Goal: Find specific page/section: Find specific page/section

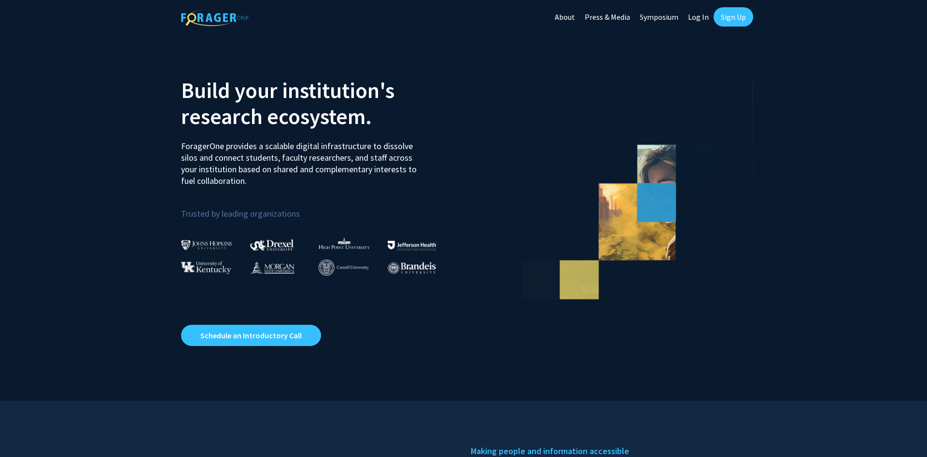
click at [696, 21] on link "Log In" at bounding box center [698, 17] width 30 height 34
select select
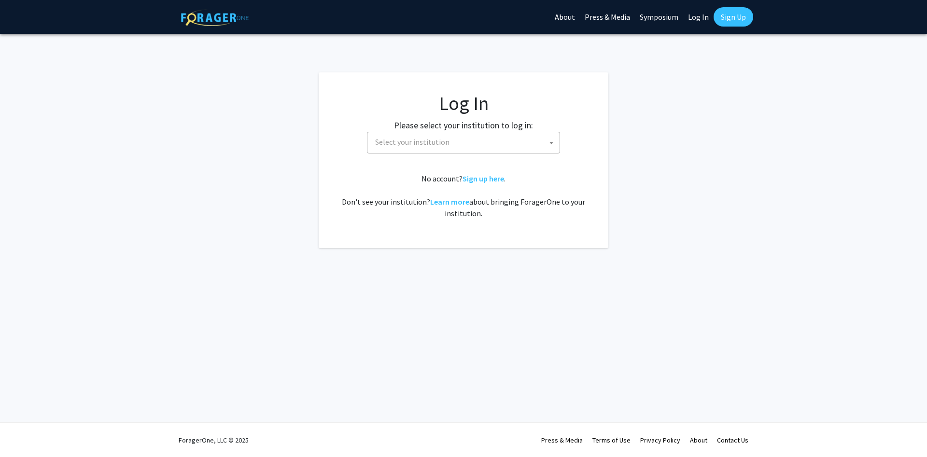
click at [398, 146] on span "Select your institution" at bounding box center [412, 142] width 74 height 10
type input "emory"
select select "12"
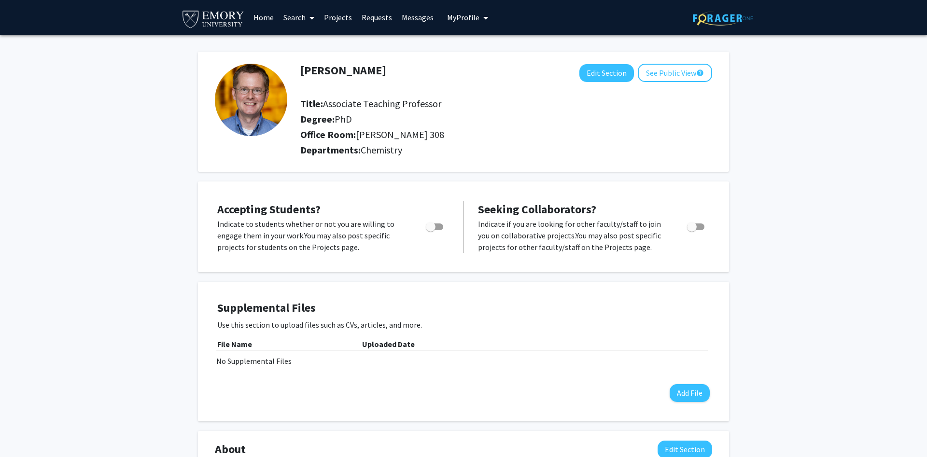
click at [268, 20] on link "Home" at bounding box center [264, 17] width 30 height 34
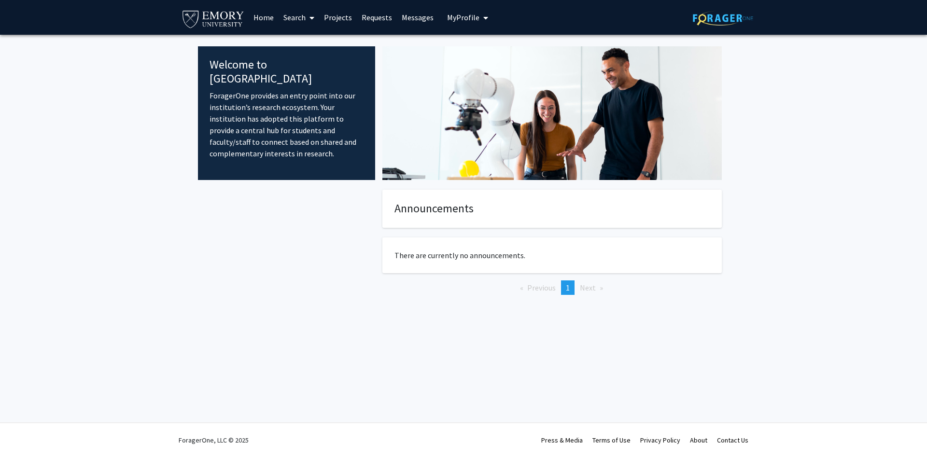
click at [336, 16] on link "Projects" at bounding box center [338, 17] width 38 height 34
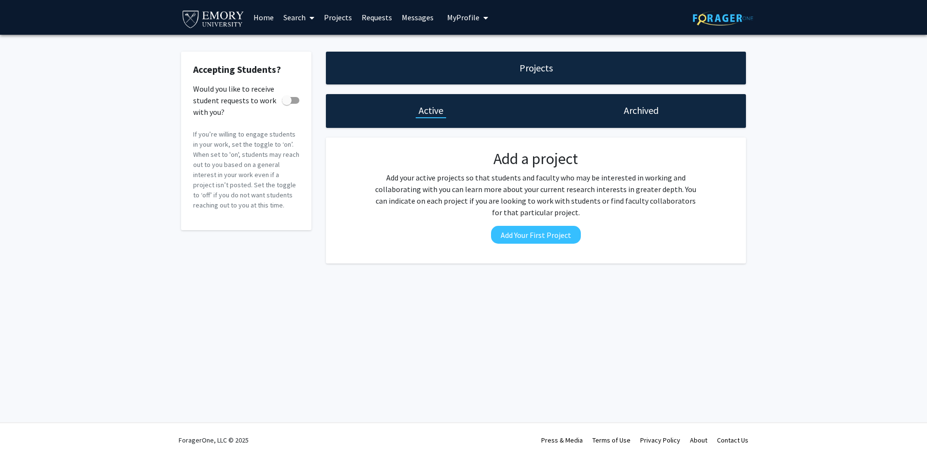
click at [311, 18] on span at bounding box center [310, 18] width 9 height 34
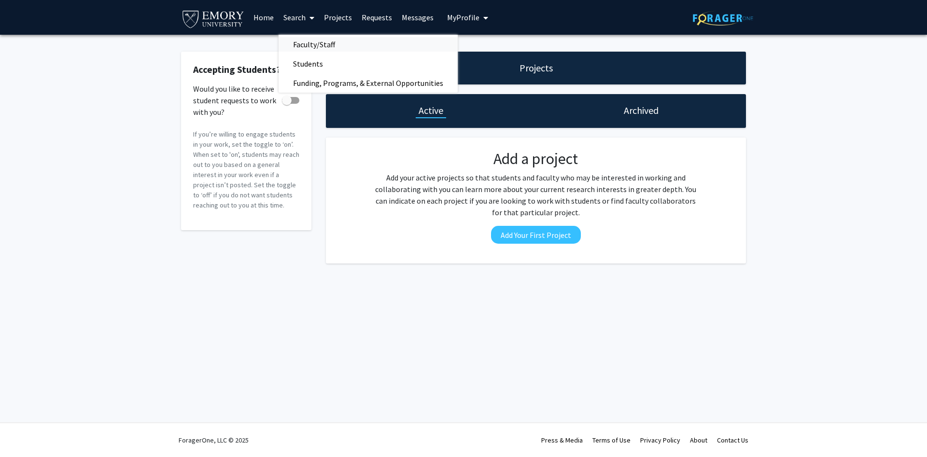
click at [315, 42] on span "Faculty/Staff" at bounding box center [314, 44] width 71 height 19
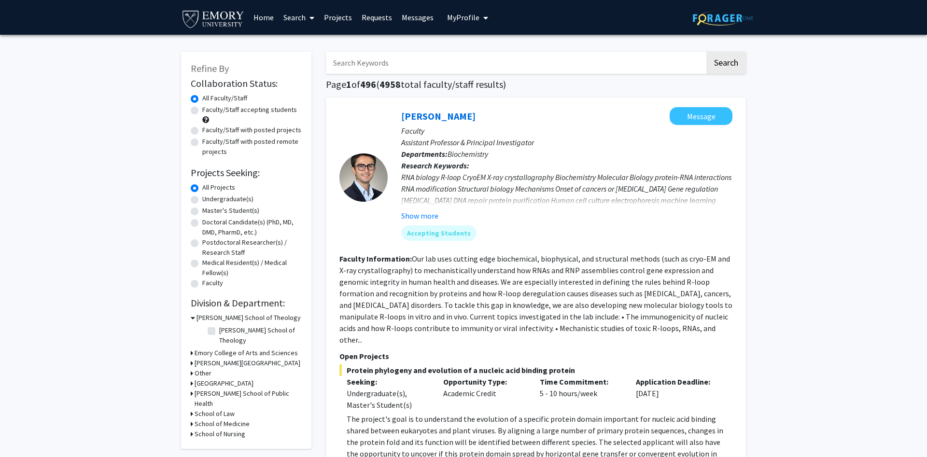
click at [431, 62] on input "Search Keywords" at bounding box center [515, 63] width 379 height 22
type input "eric miller"
click at [706, 52] on button "Search" at bounding box center [726, 63] width 40 height 22
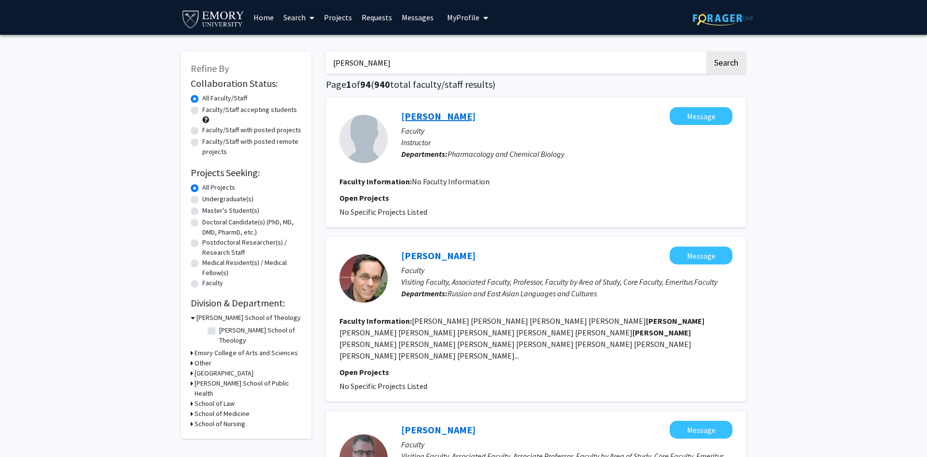
click at [427, 115] on link "Eric Miller" at bounding box center [438, 116] width 74 height 12
